Goal: Task Accomplishment & Management: Use online tool/utility

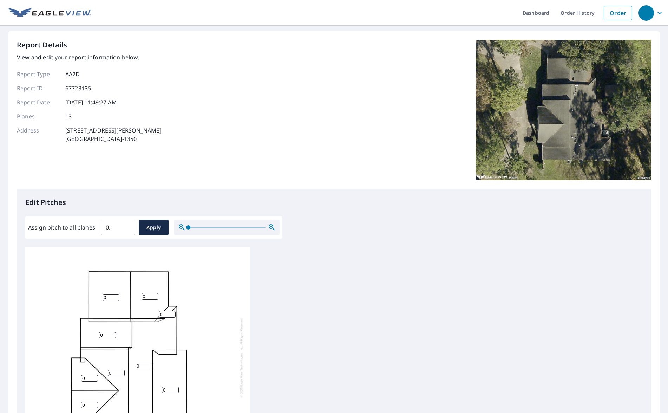
click at [125, 226] on input "0.1" at bounding box center [118, 227] width 34 height 20
click at [111, 227] on input "0.1" at bounding box center [118, 227] width 34 height 20
drag, startPoint x: 114, startPoint y: 227, endPoint x: 76, endPoint y: 228, distance: 38.3
click at [78, 229] on div "Assign pitch to all planes 0.1 ​ Apply" at bounding box center [153, 226] width 251 height 15
type input "7"
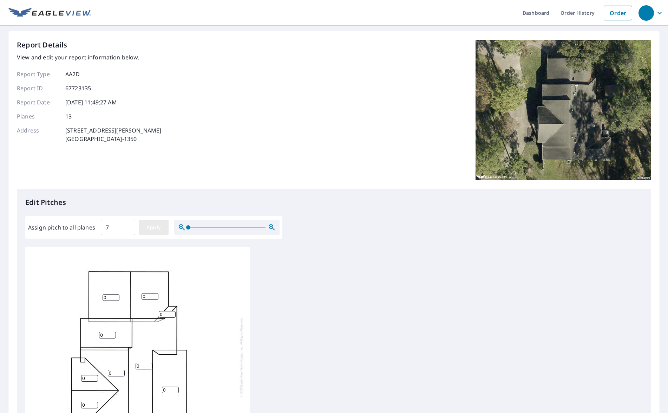
click at [155, 230] on span "Apply" at bounding box center [153, 227] width 19 height 9
type input "7"
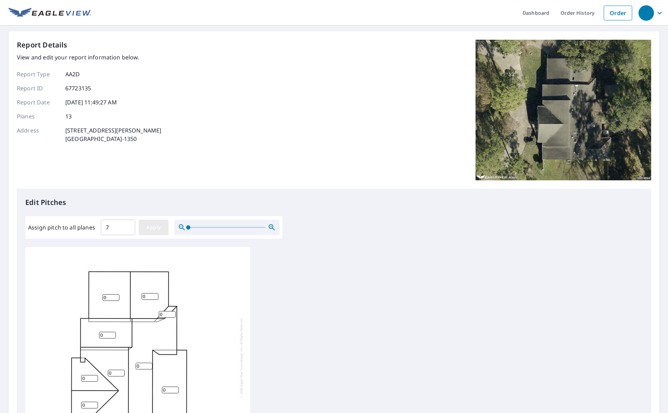
type input "7"
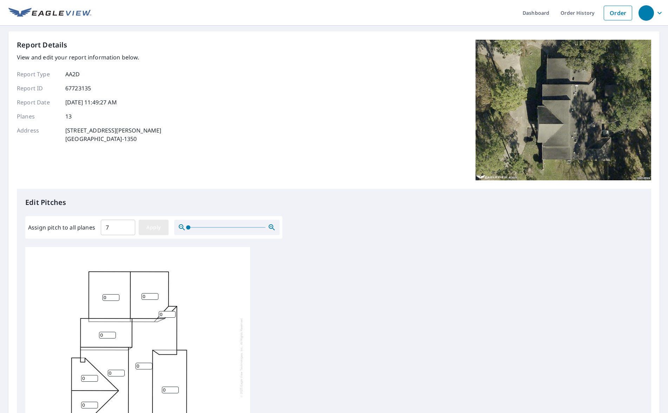
type input "7"
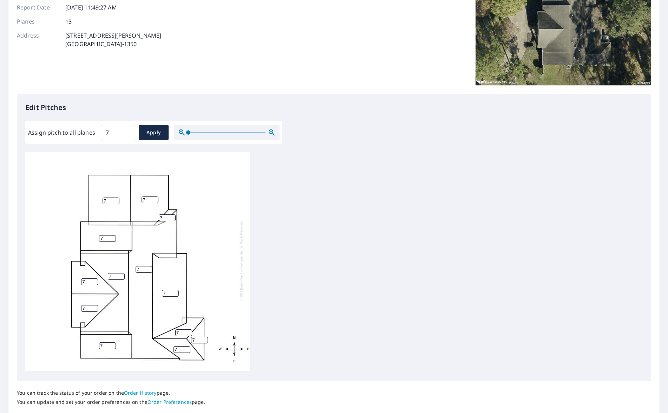
scroll to position [105, 0]
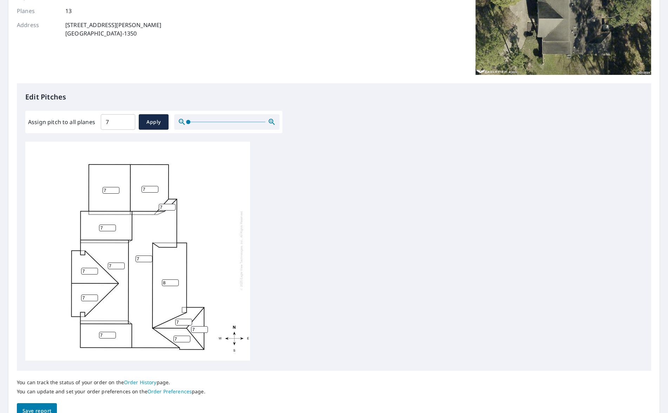
click at [173, 279] on input "8" at bounding box center [170, 282] width 17 height 7
drag, startPoint x: 170, startPoint y: 276, endPoint x: 157, endPoint y: 277, distance: 12.3
click at [159, 277] on div "7 7 8 7 7 7 7 7 7 7 7 7 7" at bounding box center [137, 250] width 225 height 221
type input "4"
type input "5"
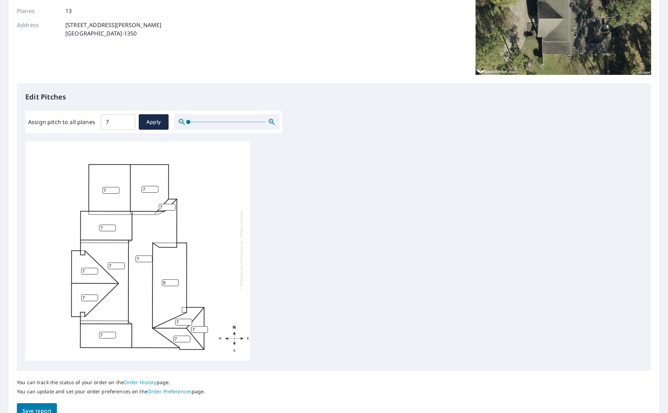
click at [382, 258] on div "7 7 5 7 7 7 7 7 7 7 7 7 7" at bounding box center [333, 252] width 617 height 221
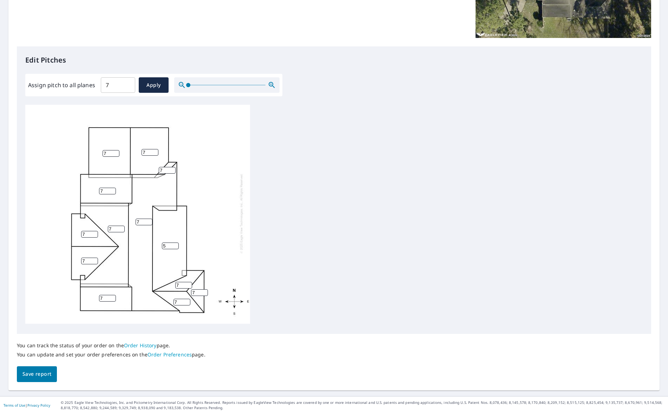
scroll to position [143, 0]
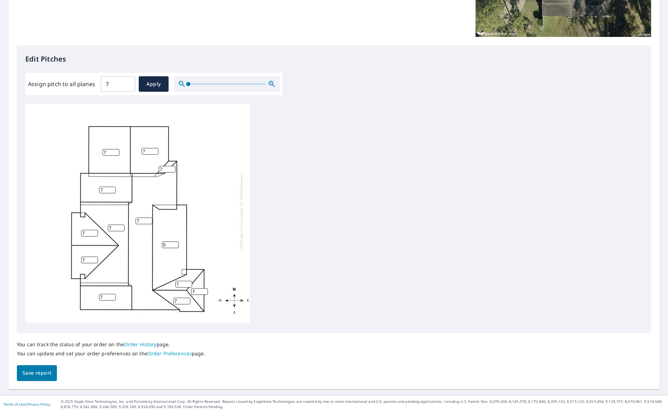
click at [27, 372] on span "Save report" at bounding box center [36, 372] width 29 height 9
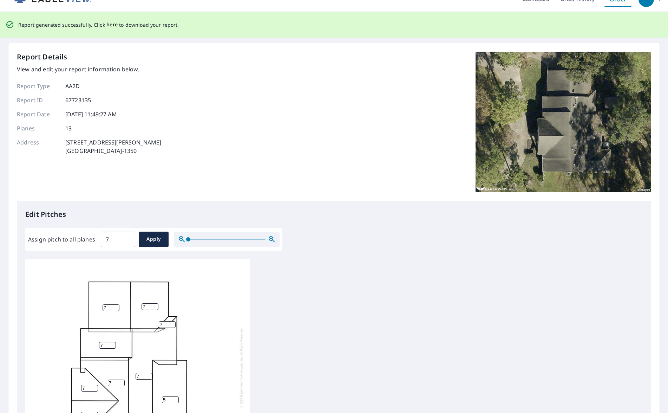
scroll to position [0, 0]
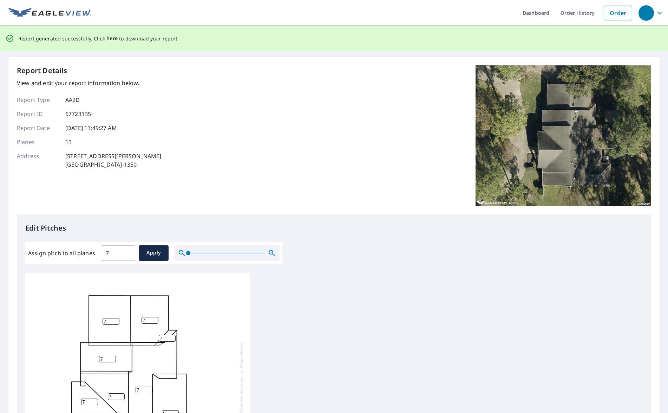
click at [112, 41] on span "here" at bounding box center [112, 38] width 12 height 9
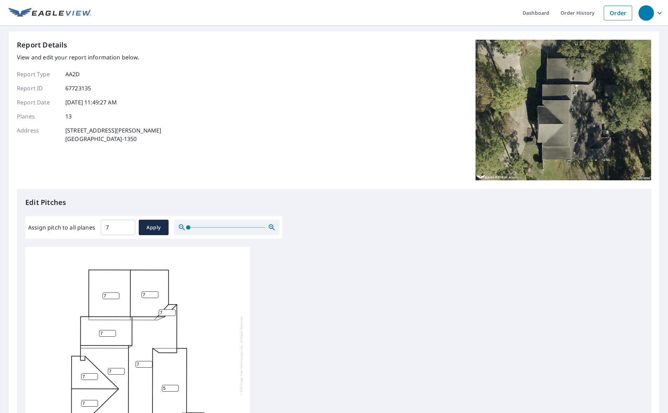
click at [277, 90] on div "Report Details View and edit your report information below. Report Type AA2D Re…" at bounding box center [334, 114] width 634 height 149
